Goal: Find contact information: Find contact information

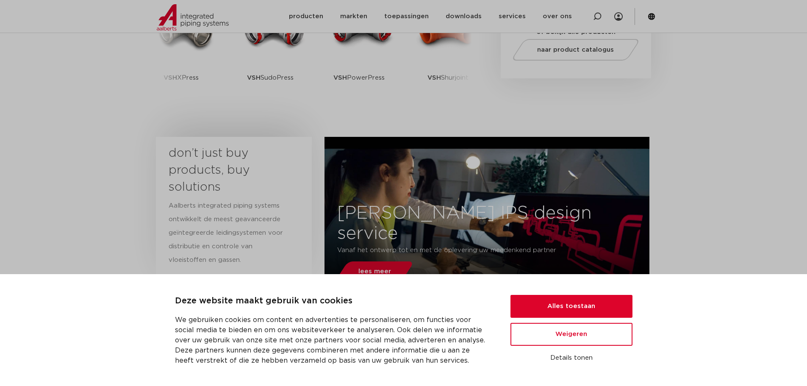
scroll to position [347, 0]
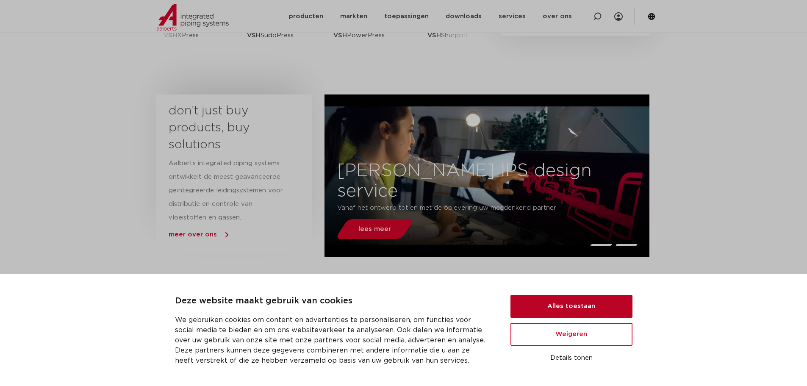
click at [542, 308] on button "Alles toestaan" at bounding box center [572, 306] width 122 height 23
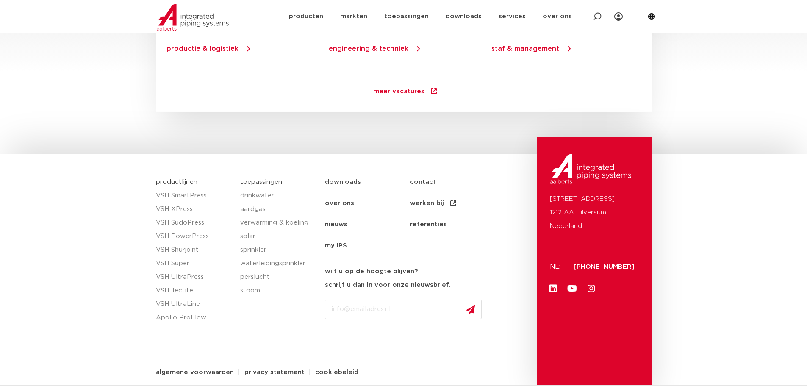
scroll to position [1222, 0]
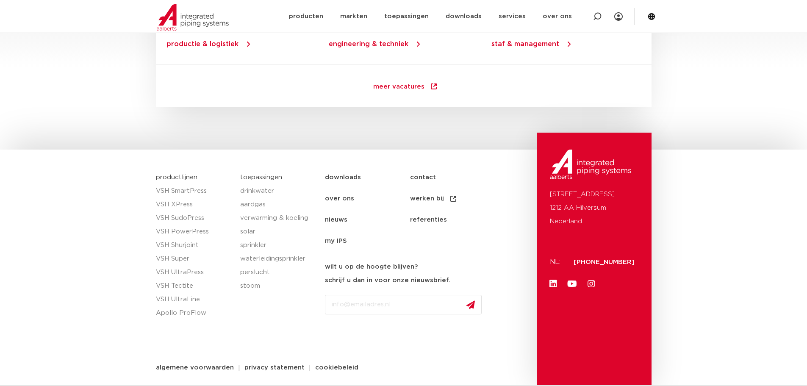
click at [417, 176] on link "contact" at bounding box center [452, 177] width 85 height 21
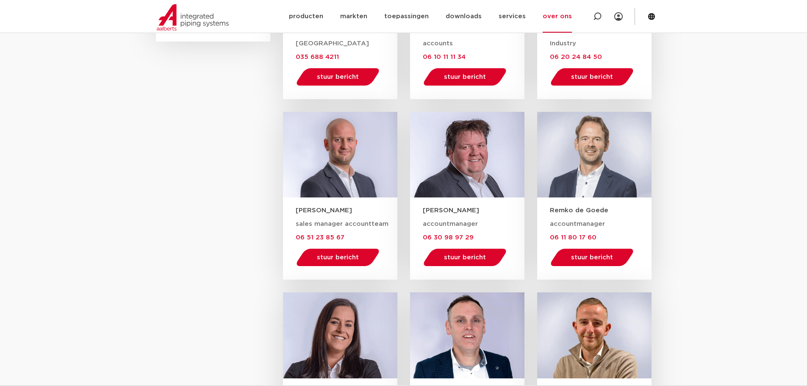
scroll to position [720, 0]
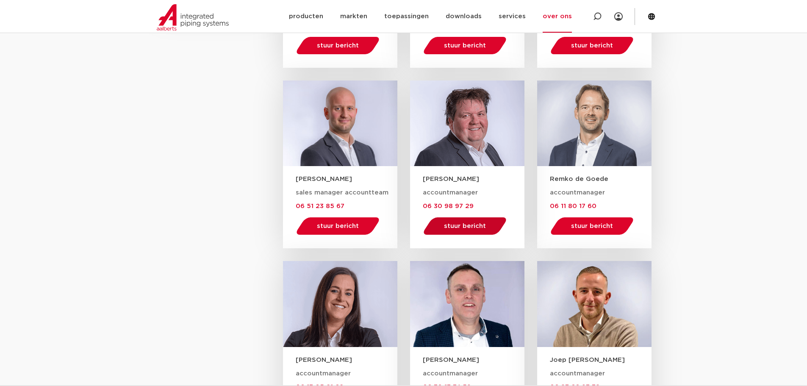
click at [460, 226] on span "stuur bericht" at bounding box center [465, 226] width 42 height 6
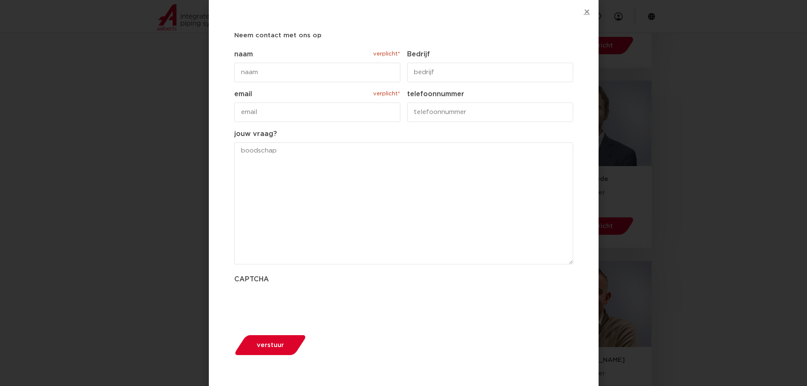
click at [589, 10] on icon "Close" at bounding box center [587, 11] width 6 height 6
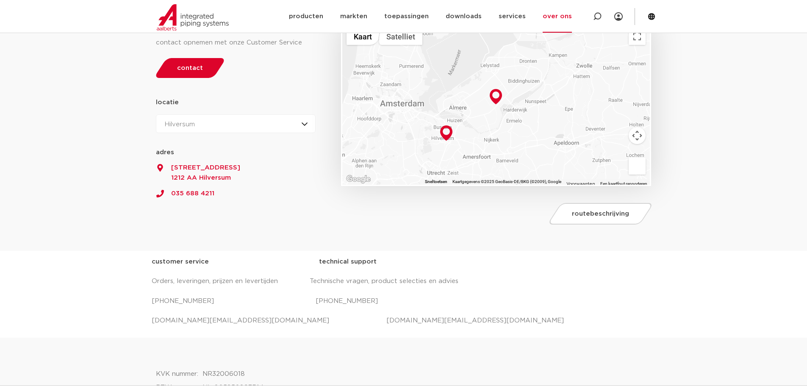
scroll to position [0, 0]
